Goal: Information Seeking & Learning: Learn about a topic

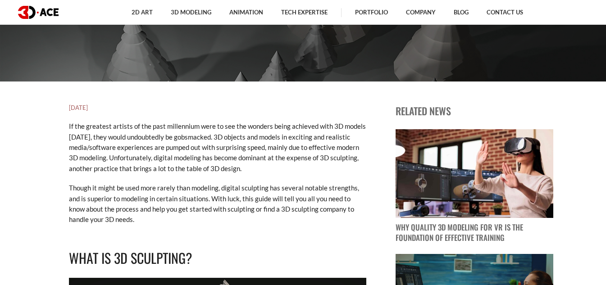
scroll to position [180, 0]
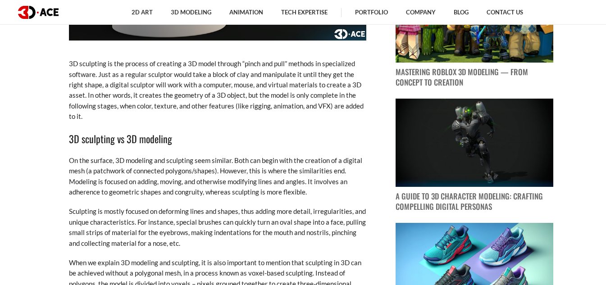
scroll to position [630, 0]
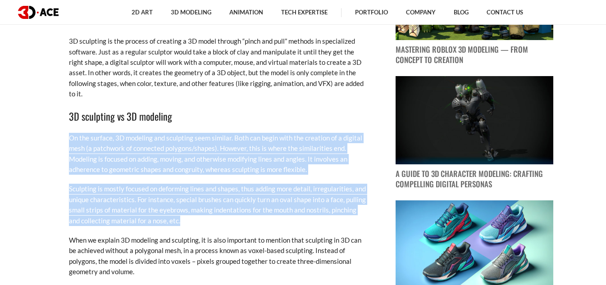
drag, startPoint x: 172, startPoint y: 208, endPoint x: 71, endPoint y: 129, distance: 128.2
copy div "On the surface, 3D modeling and sculpting seem similar. Both can begin with the…"
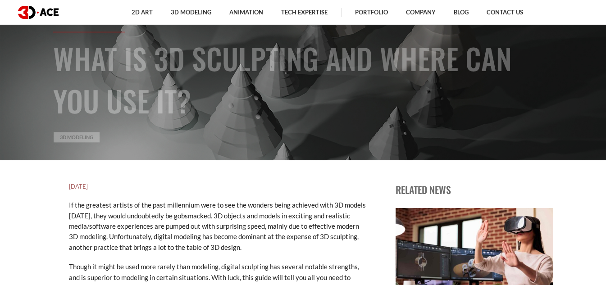
scroll to position [135, 0]
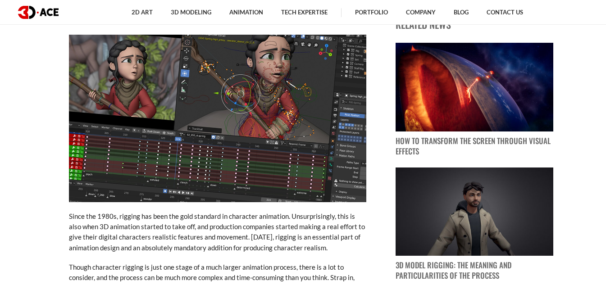
scroll to position [405, 0]
